Goal: Find specific page/section: Find specific page/section

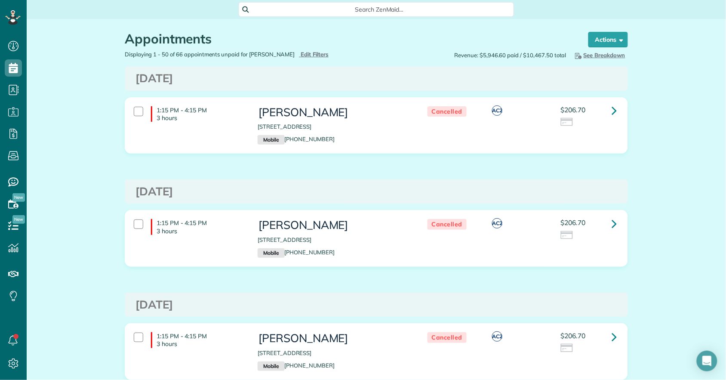
scroll to position [3, 3]
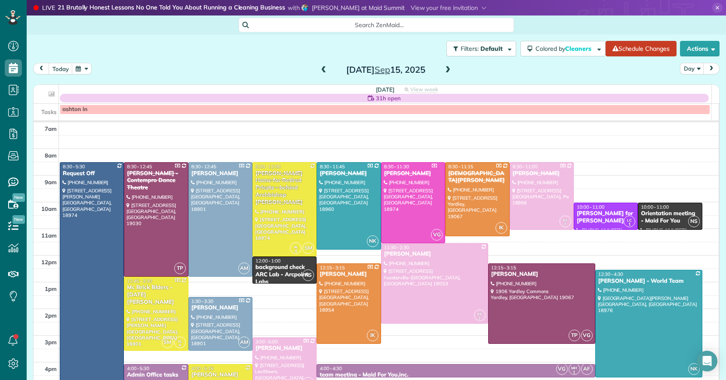
click at [321, 70] on span at bounding box center [323, 70] width 9 height 8
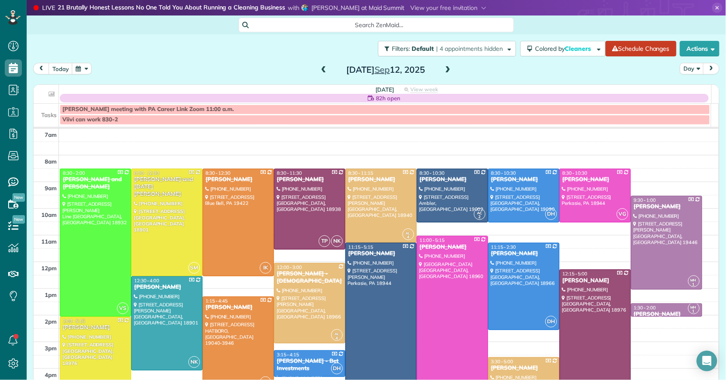
scroll to position [3, 3]
click at [321, 70] on span at bounding box center [323, 70] width 9 height 8
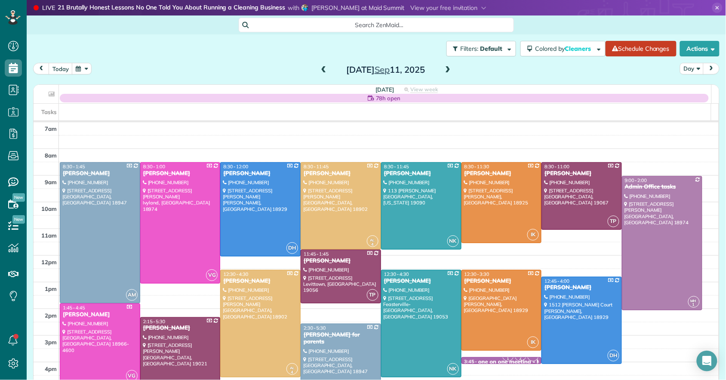
click at [444, 69] on span at bounding box center [447, 70] width 9 height 8
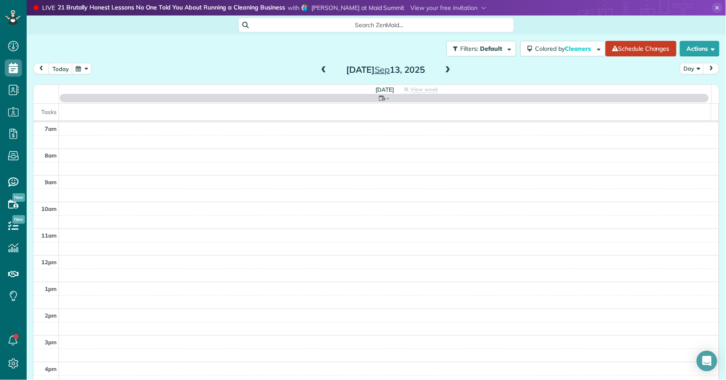
click at [444, 69] on span at bounding box center [447, 70] width 9 height 8
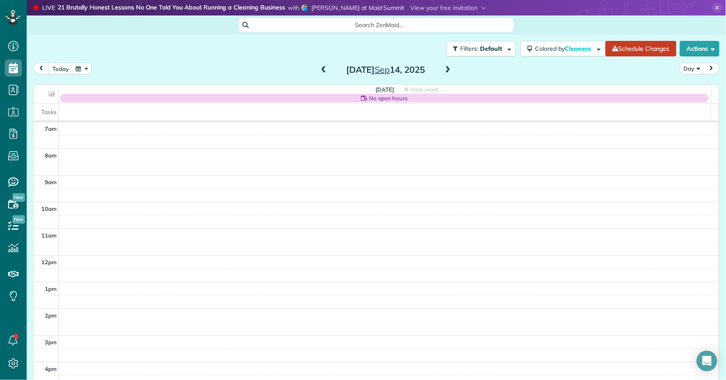
click at [443, 69] on span at bounding box center [447, 70] width 9 height 8
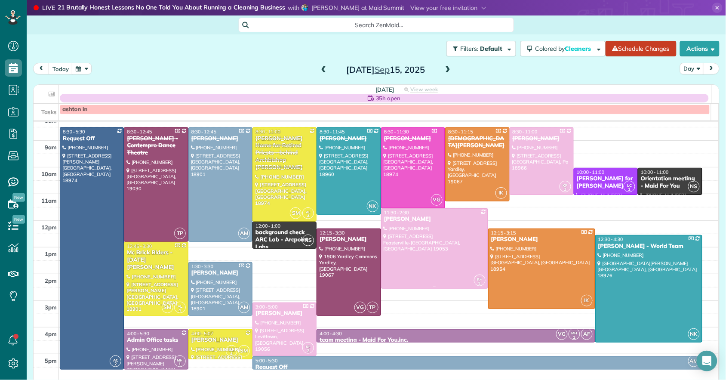
scroll to position [34, 0]
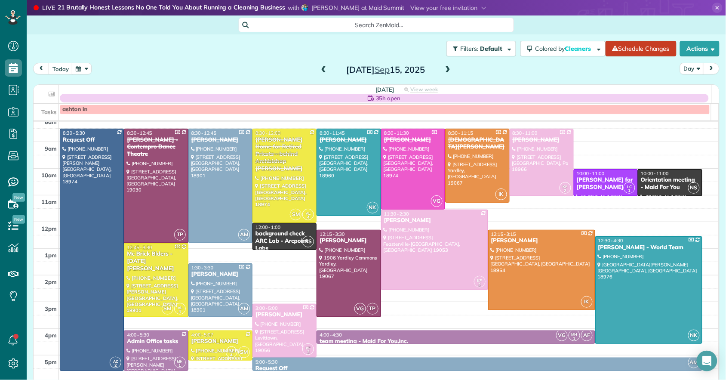
click at [319, 64] on span at bounding box center [323, 70] width 9 height 13
click at [319, 65] on span at bounding box center [323, 70] width 9 height 13
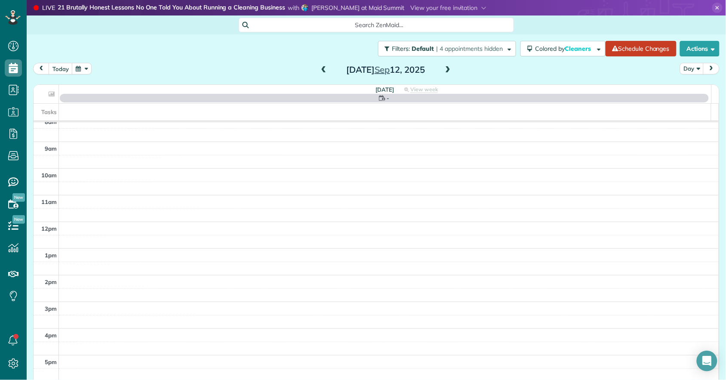
scroll to position [0, 0]
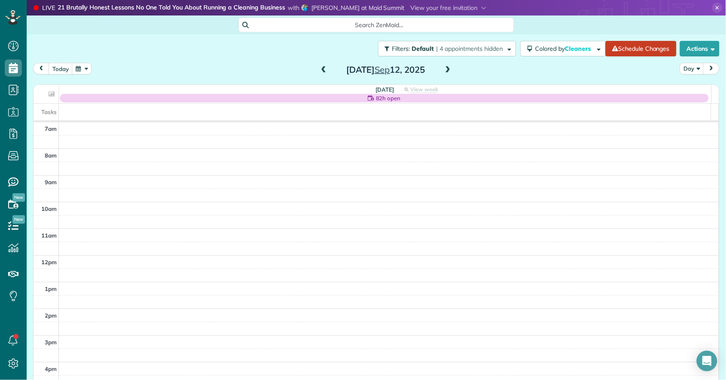
click at [319, 65] on span at bounding box center [323, 70] width 9 height 13
click at [446, 68] on span at bounding box center [447, 70] width 9 height 8
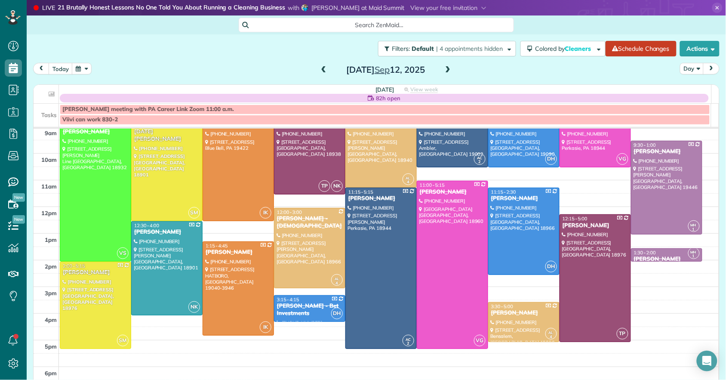
scroll to position [56, 0]
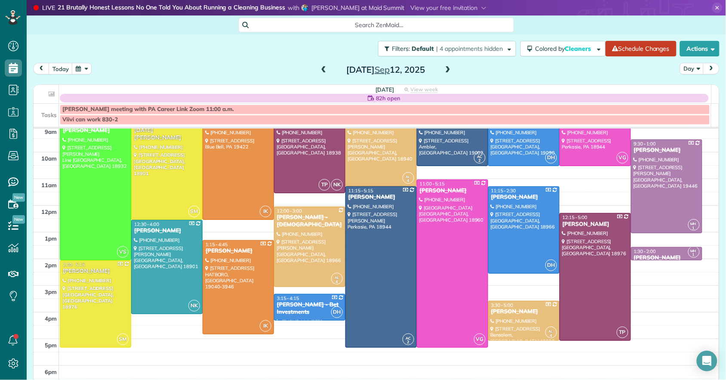
click at [445, 70] on span at bounding box center [447, 70] width 9 height 8
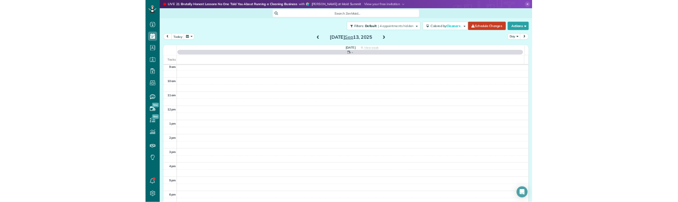
scroll to position [0, 0]
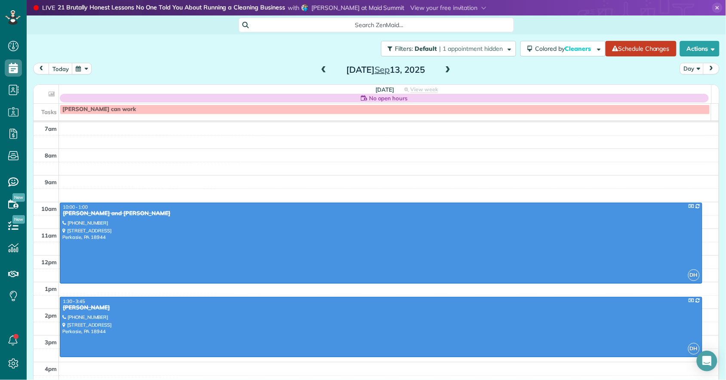
click at [446, 69] on span at bounding box center [447, 70] width 9 height 8
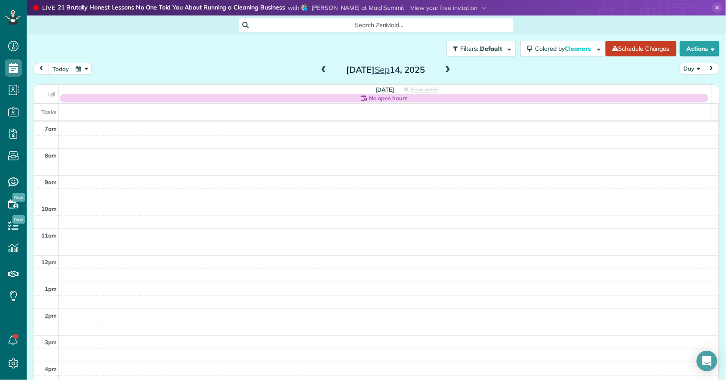
click at [446, 69] on span at bounding box center [447, 70] width 9 height 8
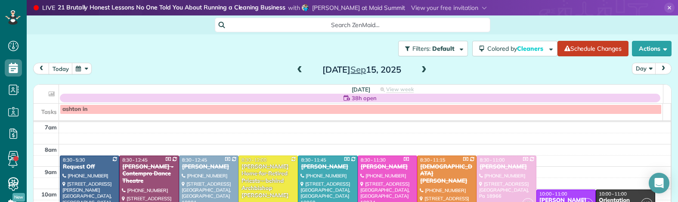
scroll to position [202, 26]
click at [295, 67] on span at bounding box center [299, 70] width 9 height 8
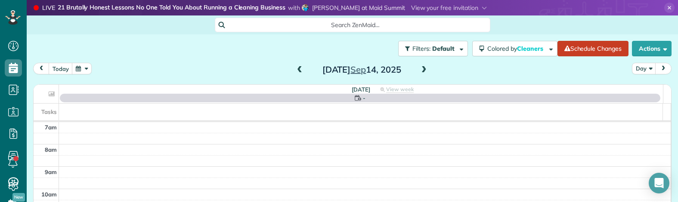
click at [295, 66] on span at bounding box center [299, 70] width 9 height 8
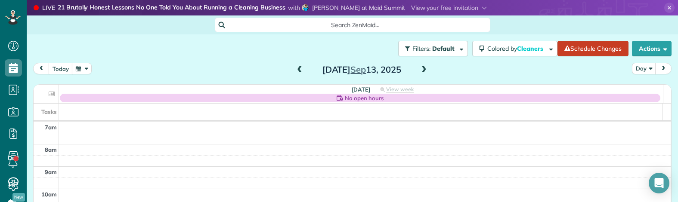
click at [295, 66] on span at bounding box center [299, 70] width 9 height 8
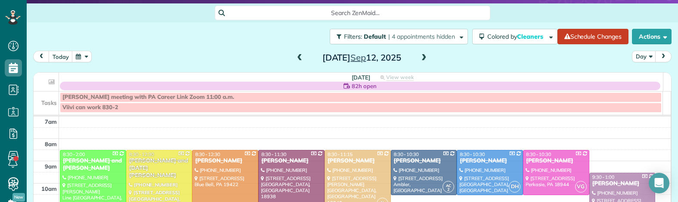
scroll to position [13, 0]
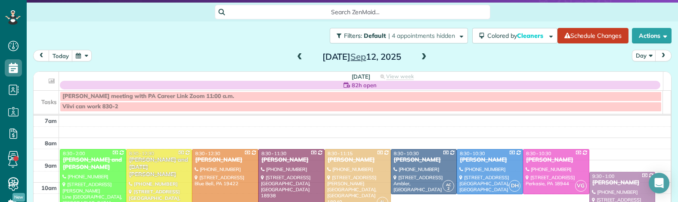
click at [297, 55] on span at bounding box center [299, 57] width 9 height 8
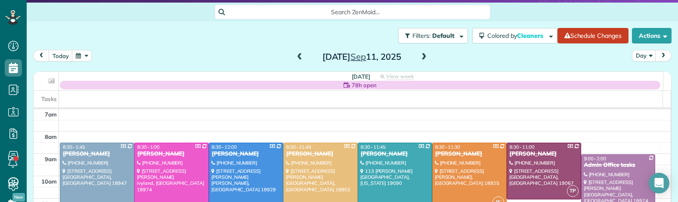
click at [297, 55] on span at bounding box center [299, 57] width 9 height 8
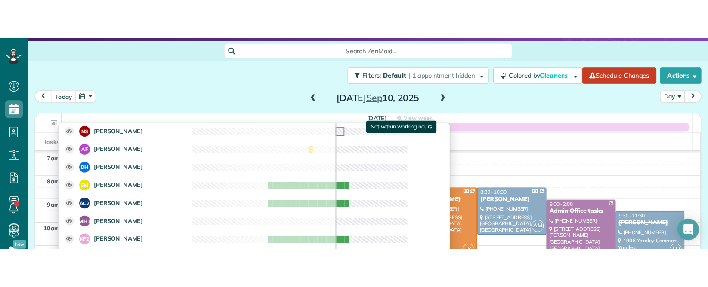
scroll to position [76, 0]
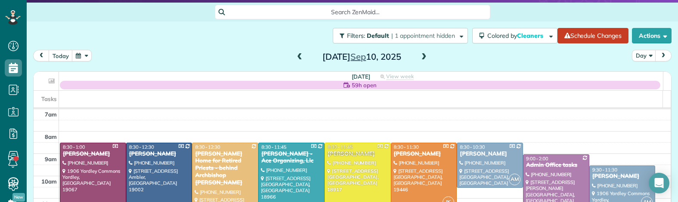
click at [424, 57] on span at bounding box center [423, 57] width 9 height 8
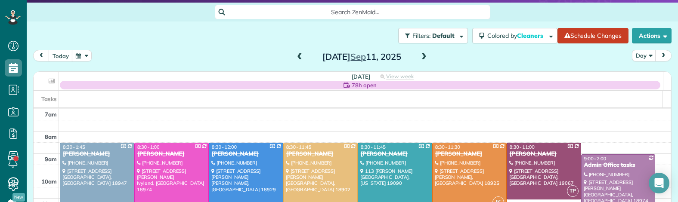
click at [423, 57] on span at bounding box center [423, 57] width 9 height 8
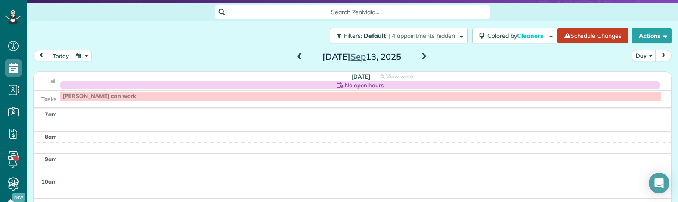
click at [423, 57] on span at bounding box center [423, 57] width 9 height 8
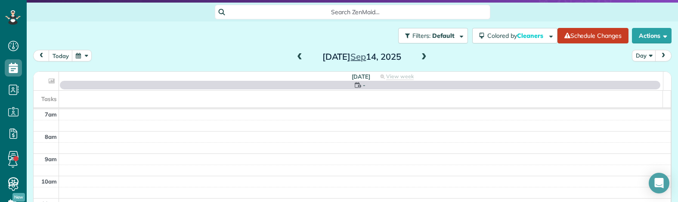
click at [423, 57] on span at bounding box center [423, 57] width 9 height 8
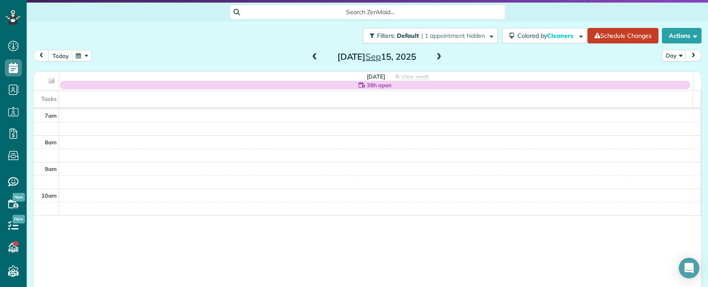
scroll to position [287, 26]
click at [434, 55] on span at bounding box center [438, 57] width 9 height 8
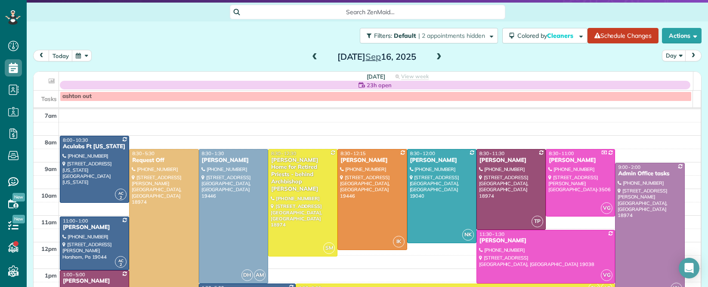
click at [312, 58] on span at bounding box center [314, 57] width 9 height 8
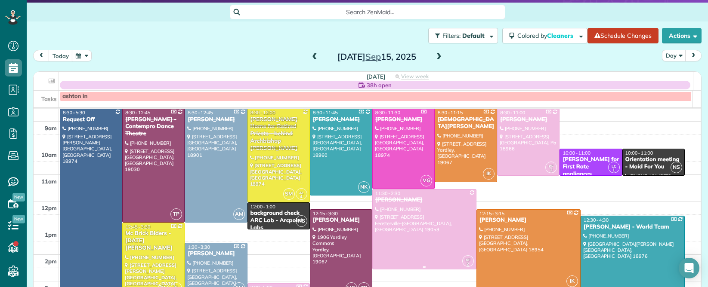
scroll to position [39, 0]
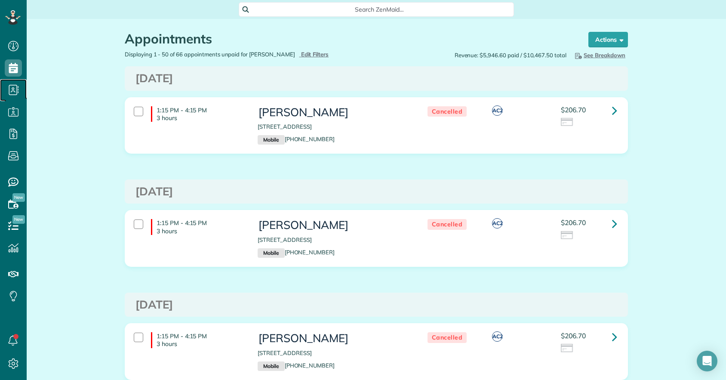
click at [14, 93] on icon at bounding box center [13, 89] width 17 height 17
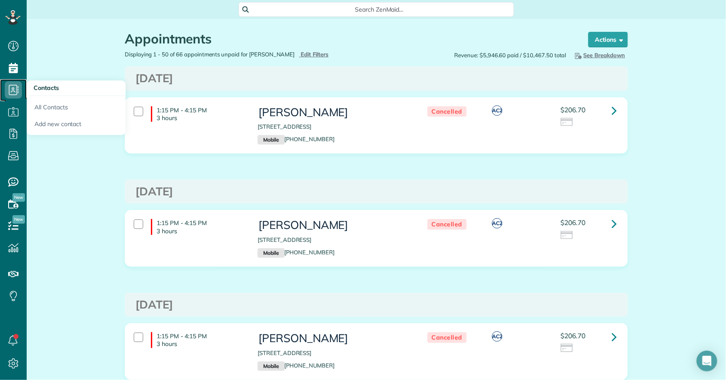
scroll to position [3, 3]
click at [49, 107] on link "All Contacts" at bounding box center [76, 106] width 99 height 20
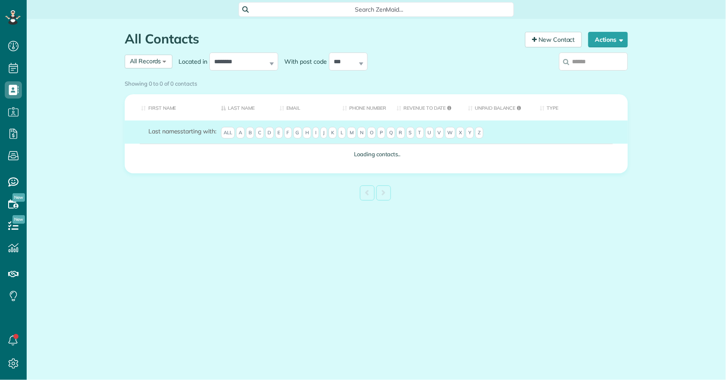
scroll to position [3, 3]
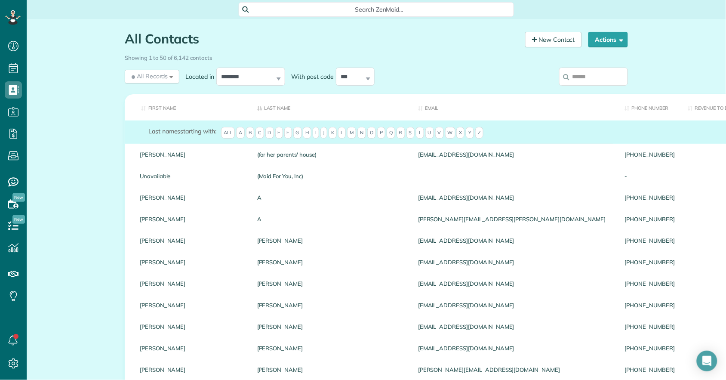
click at [602, 77] on input "search" at bounding box center [593, 77] width 69 height 18
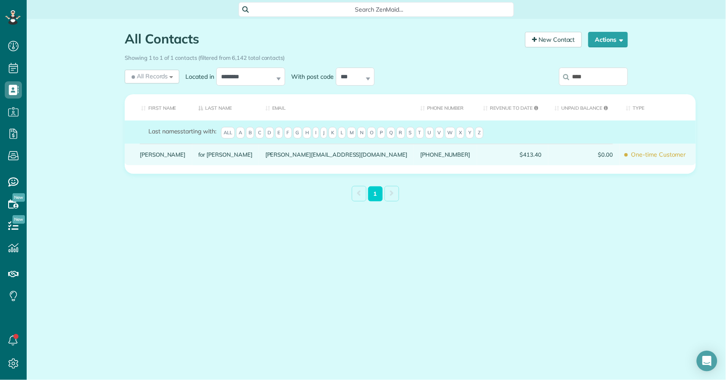
type input "****"
click at [163, 158] on link "Shawn Lolk" at bounding box center [163, 154] width 46 height 6
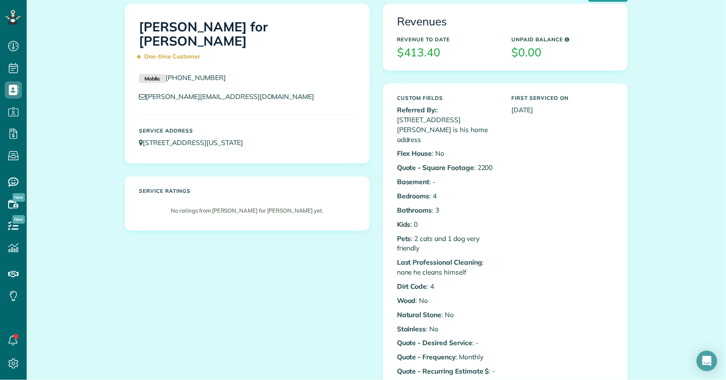
scroll to position [95, 0]
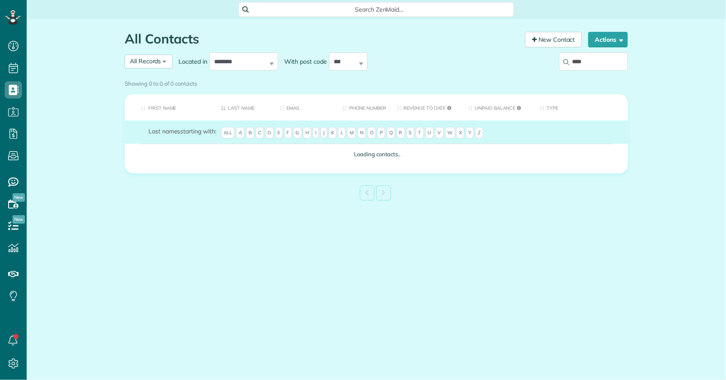
scroll to position [3, 3]
click at [590, 64] on input "****" at bounding box center [593, 62] width 69 height 18
